Goal: Find specific page/section: Find specific page/section

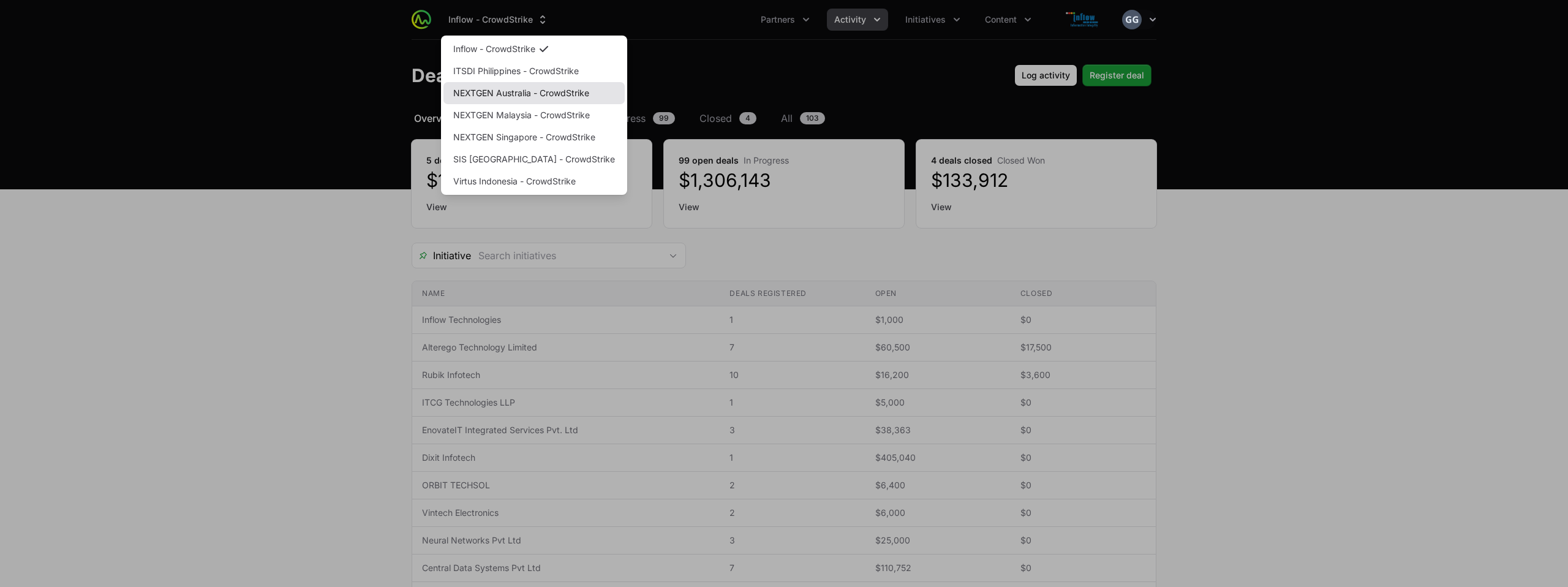
click at [509, 94] on link "NEXTGEN Australia - CrowdStrike" at bounding box center [534, 93] width 181 height 22
click at [511, 91] on link "NEXTGEN Australia - CrowdStrike" at bounding box center [534, 93] width 181 height 22
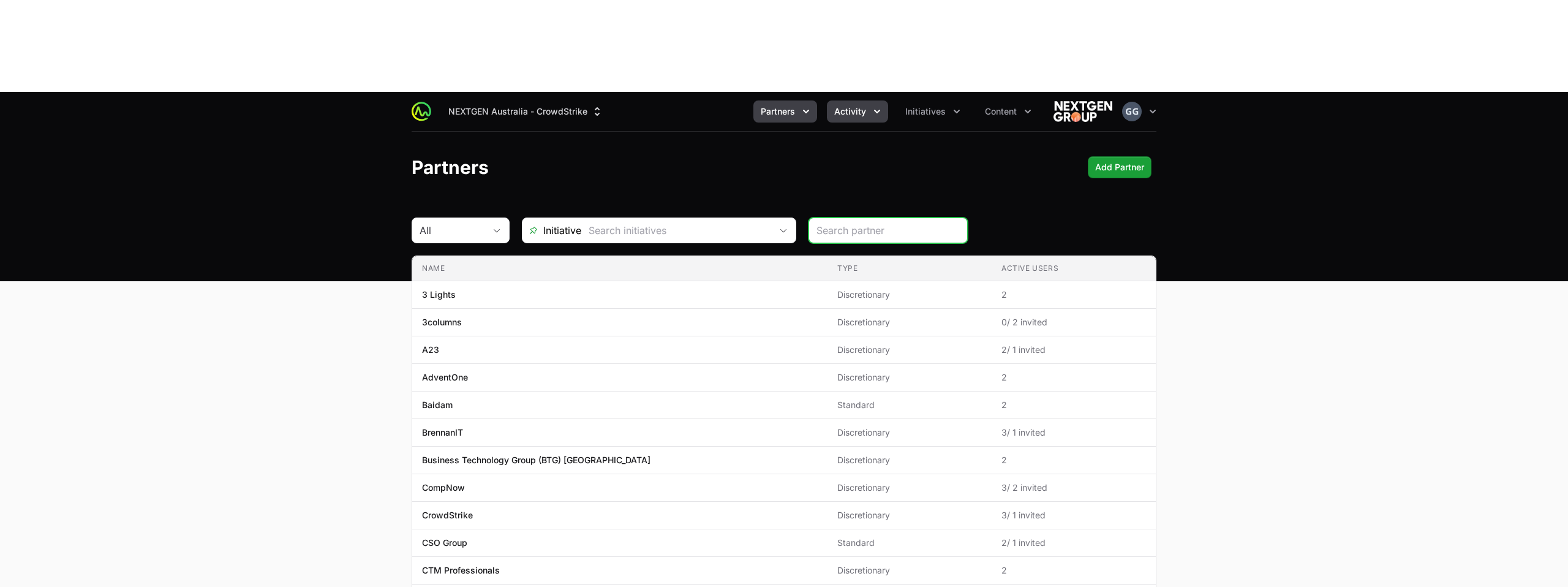
click at [871, 105] on icon "Activity menu" at bounding box center [877, 111] width 12 height 12
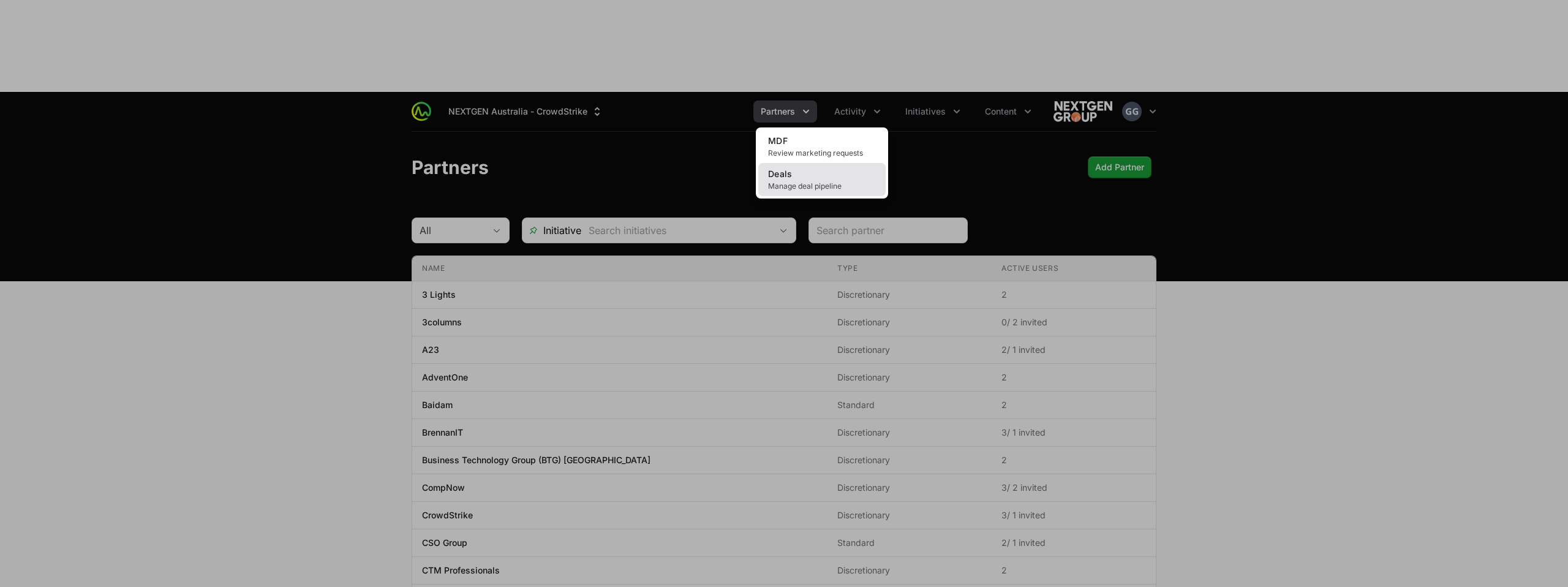
click at [821, 163] on link "Deals Manage deal pipeline" at bounding box center [822, 179] width 127 height 33
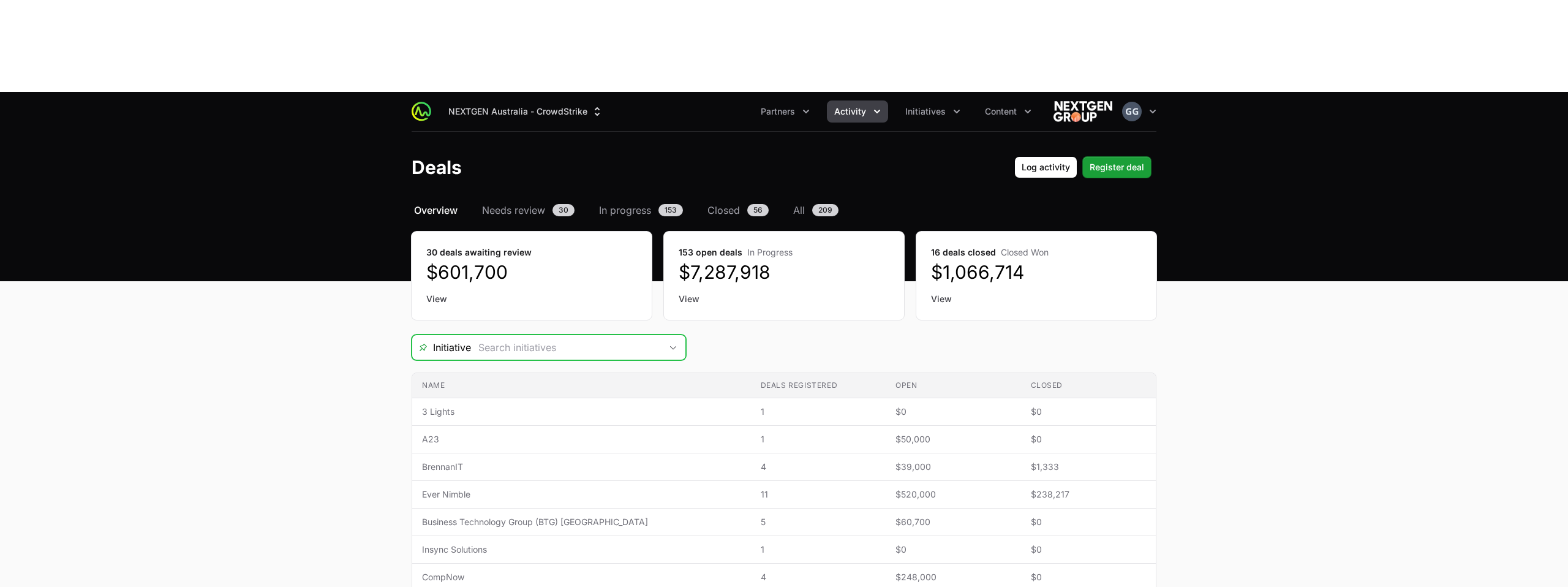
click at [674, 335] on div "Open" at bounding box center [673, 347] width 25 height 25
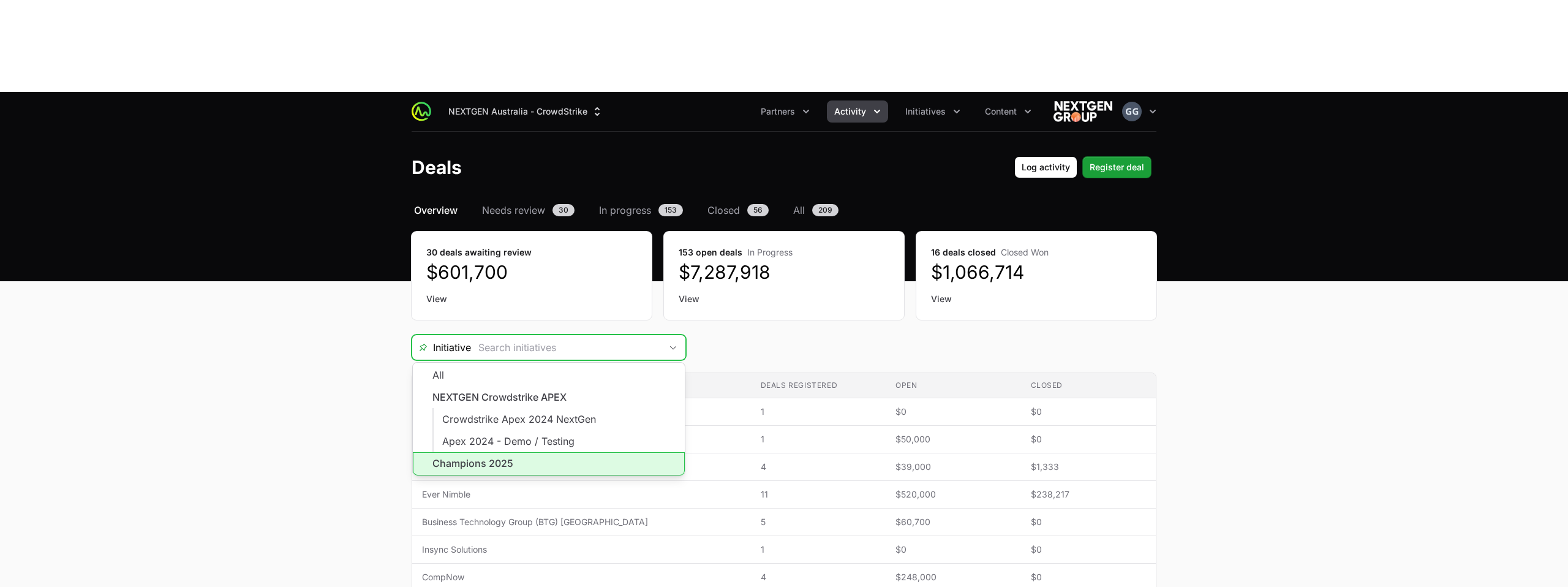
click at [559, 452] on li "Champions 2025" at bounding box center [548, 464] width 272 height 23
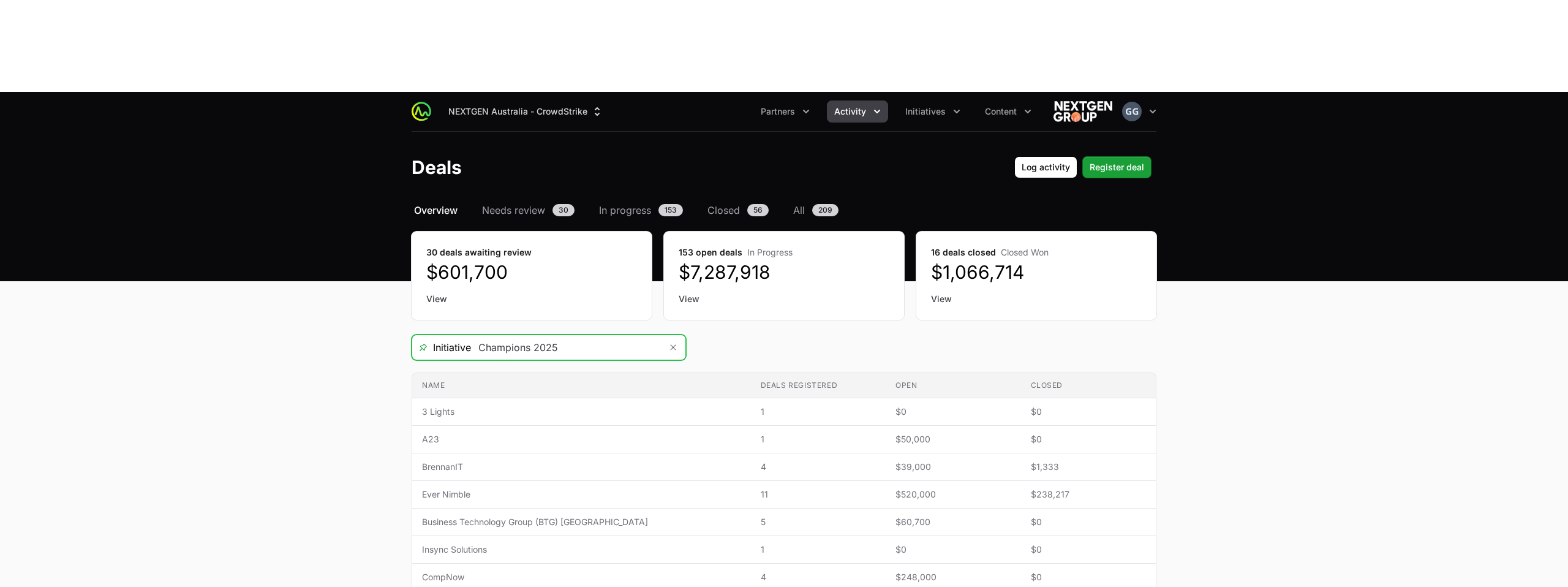
type input "Champions 2025"
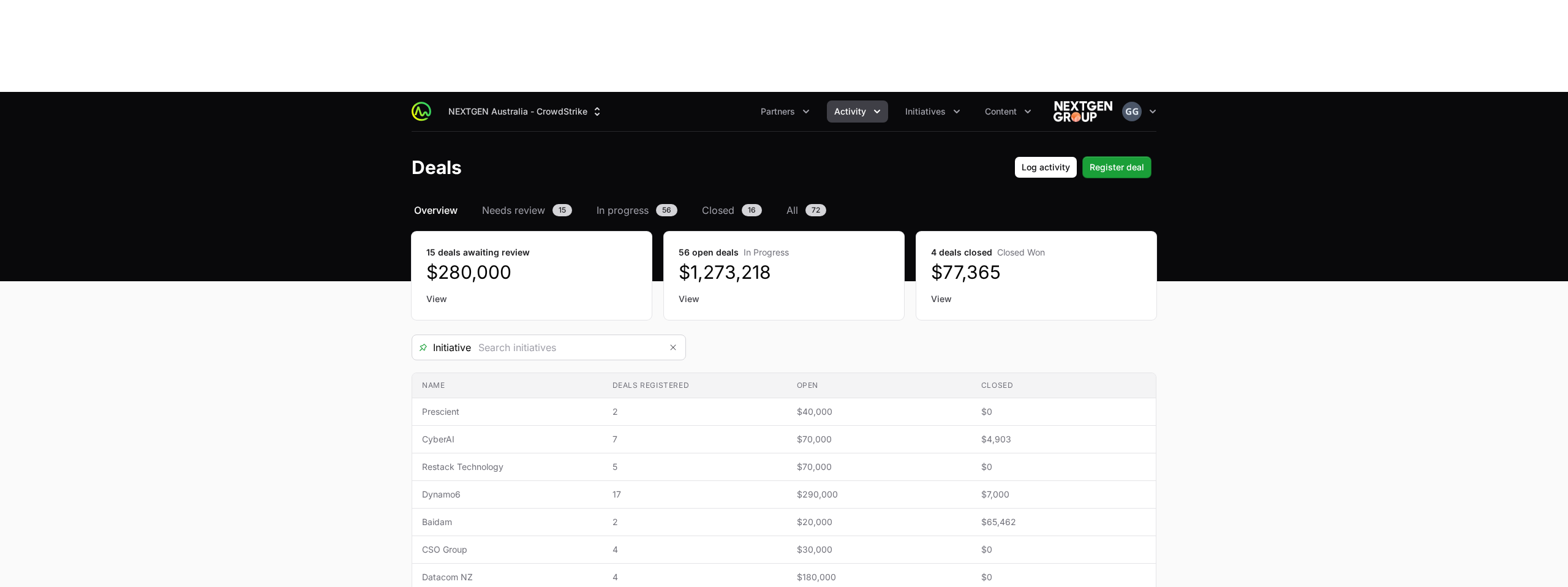
type input "Champions 2025"
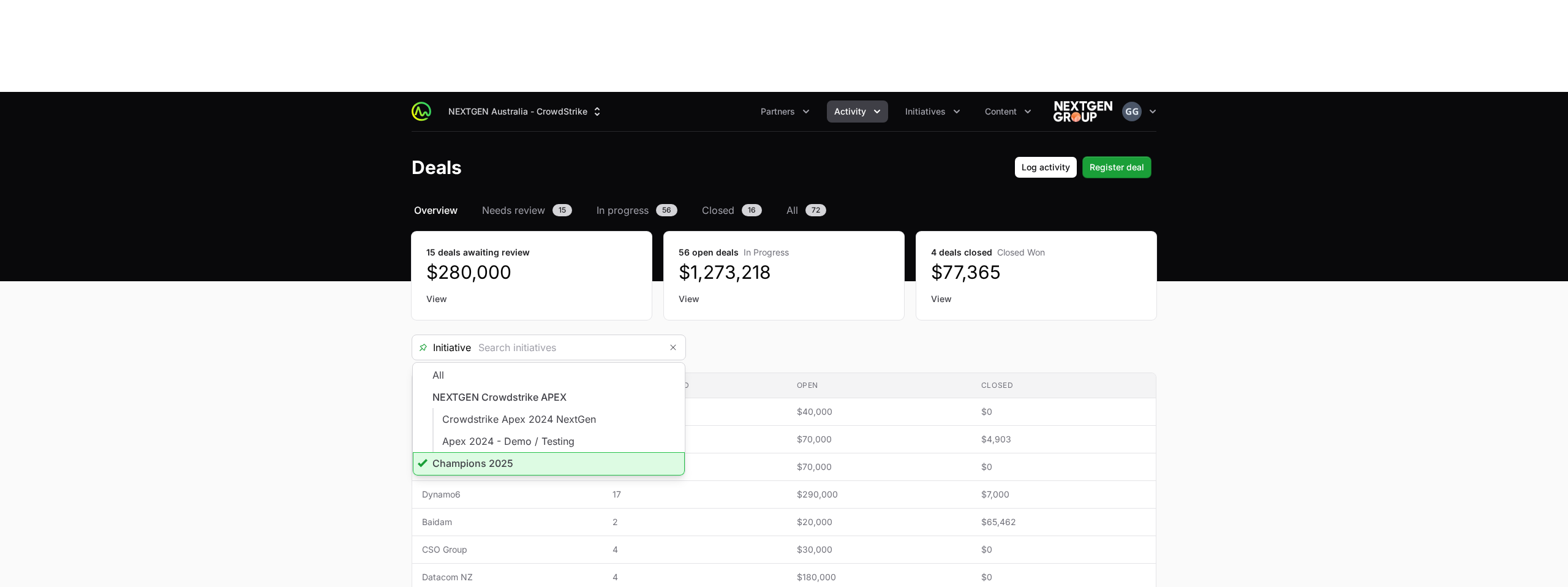
type input "Champions 2025"
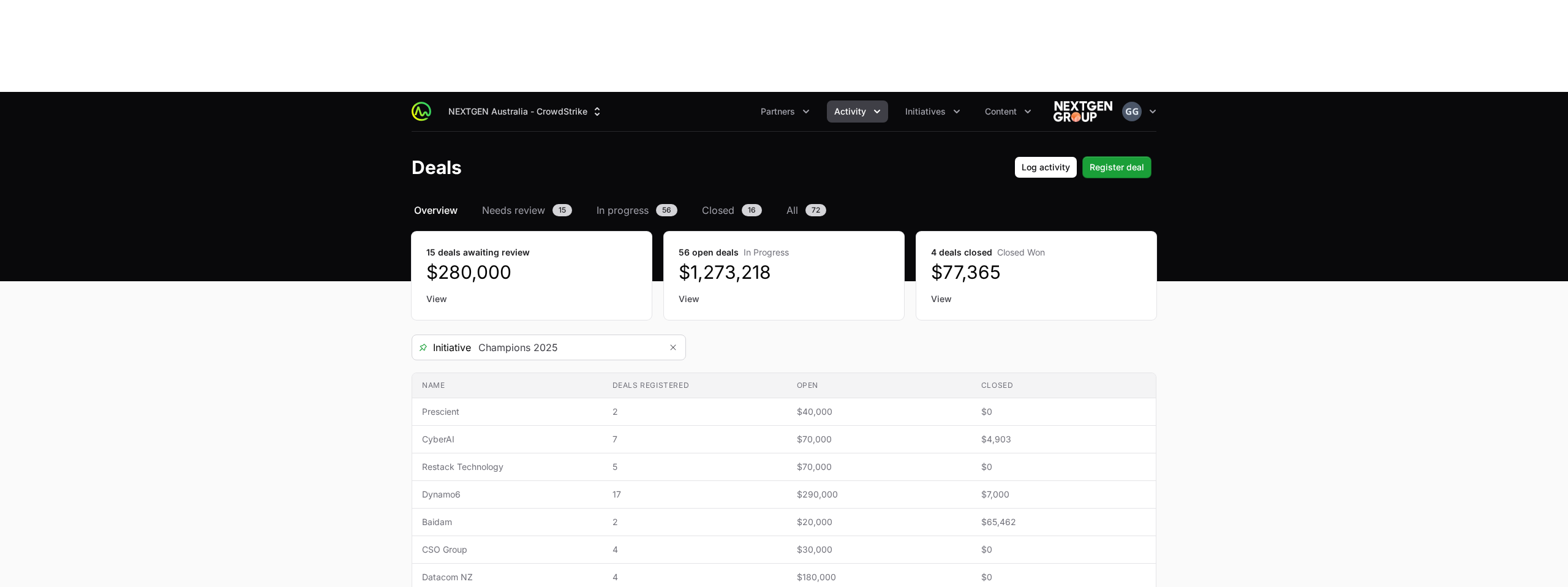
drag, startPoint x: 411, startPoint y: 134, endPoint x: 954, endPoint y: 262, distance: 557.9
drag, startPoint x: 998, startPoint y: 198, endPoint x: 1162, endPoint y: 188, distance: 164.3
